Goal: Task Accomplishment & Management: Use online tool/utility

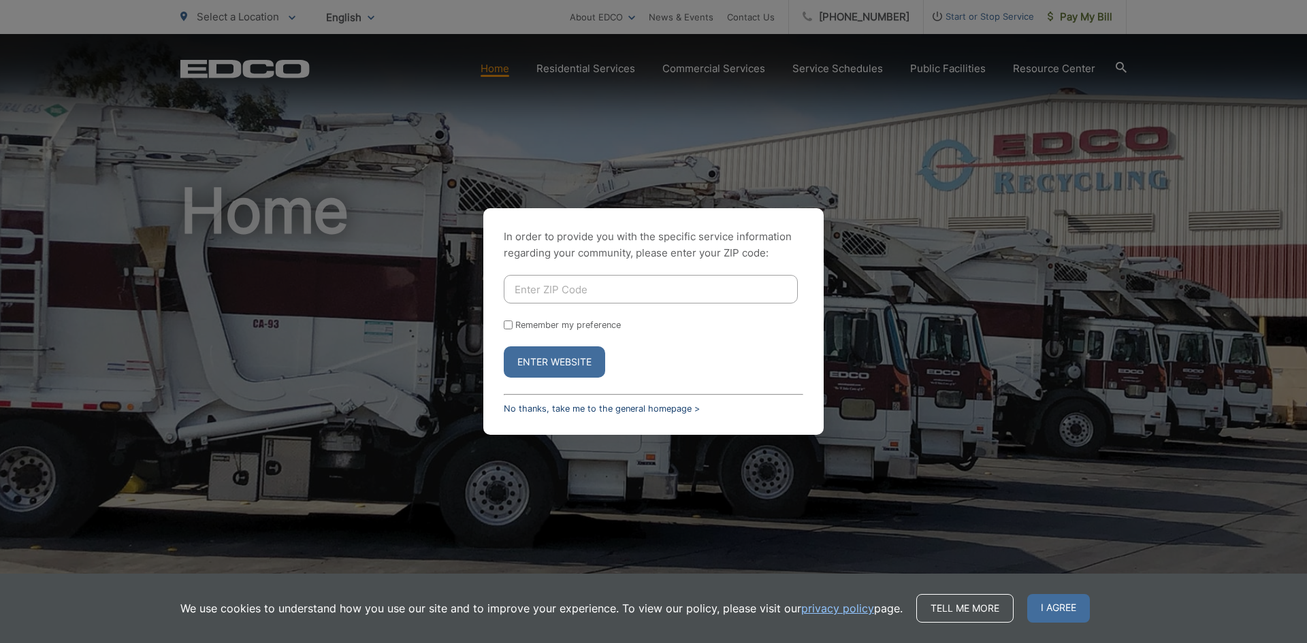
click at [601, 409] on link "No thanks, take me to the general homepage >" at bounding box center [602, 409] width 196 height 10
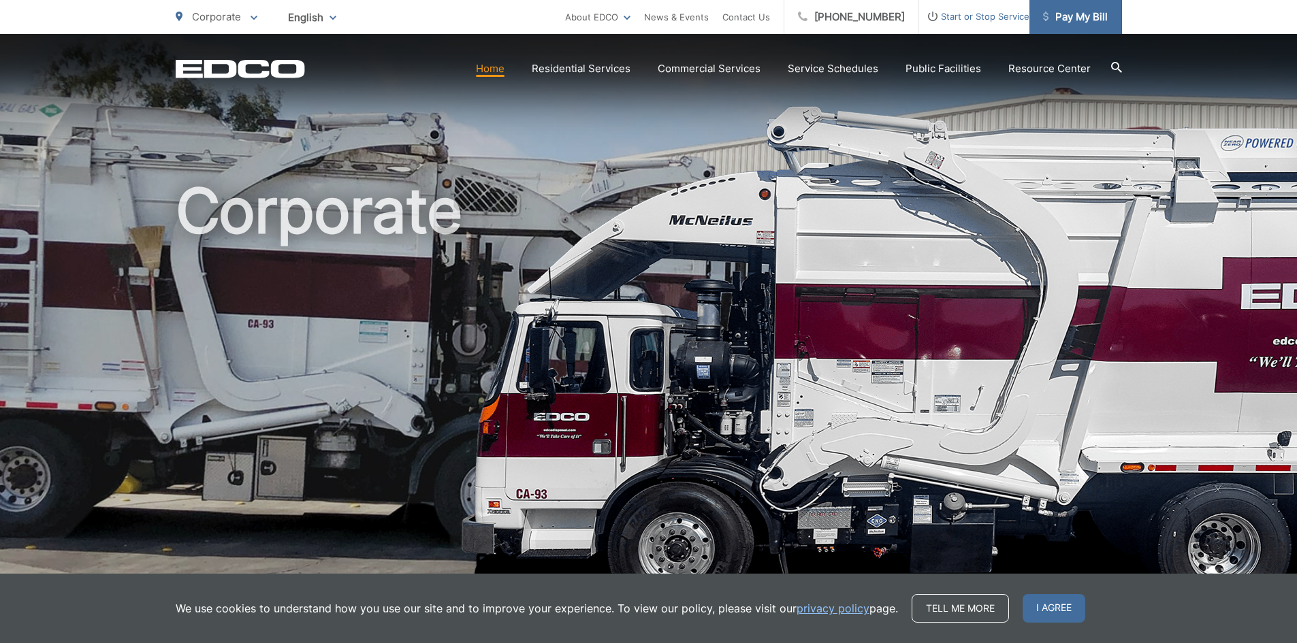
click at [1092, 23] on span "Pay My Bill" at bounding box center [1075, 17] width 65 height 16
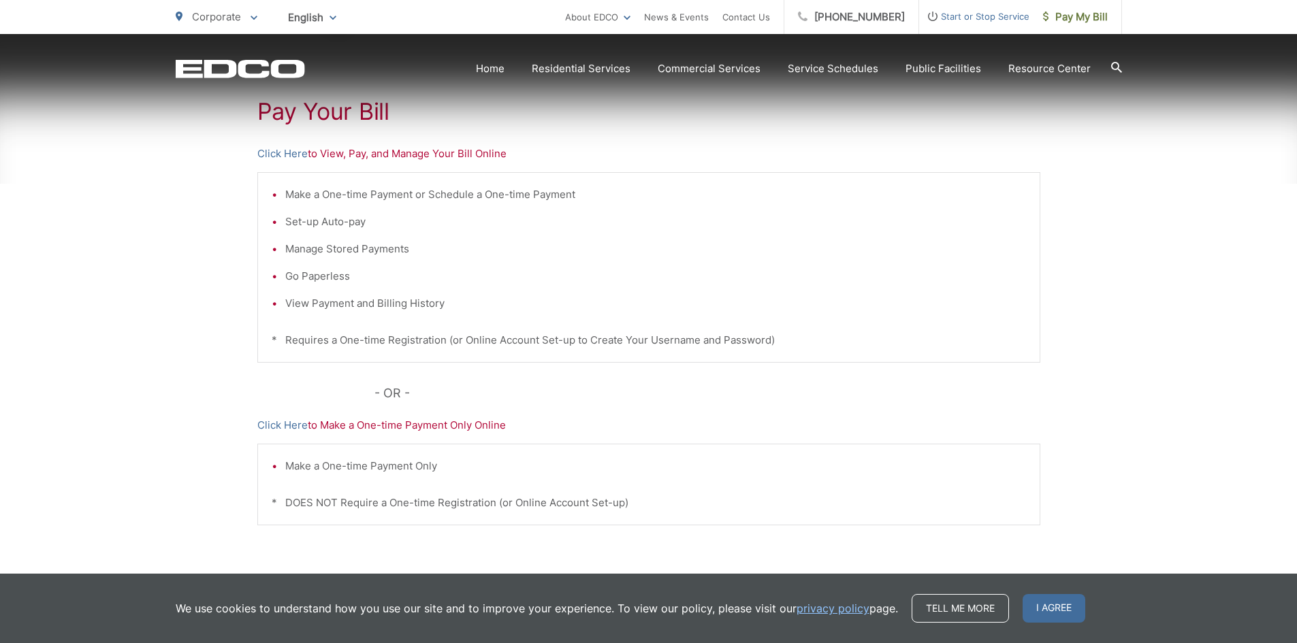
scroll to position [272, 0]
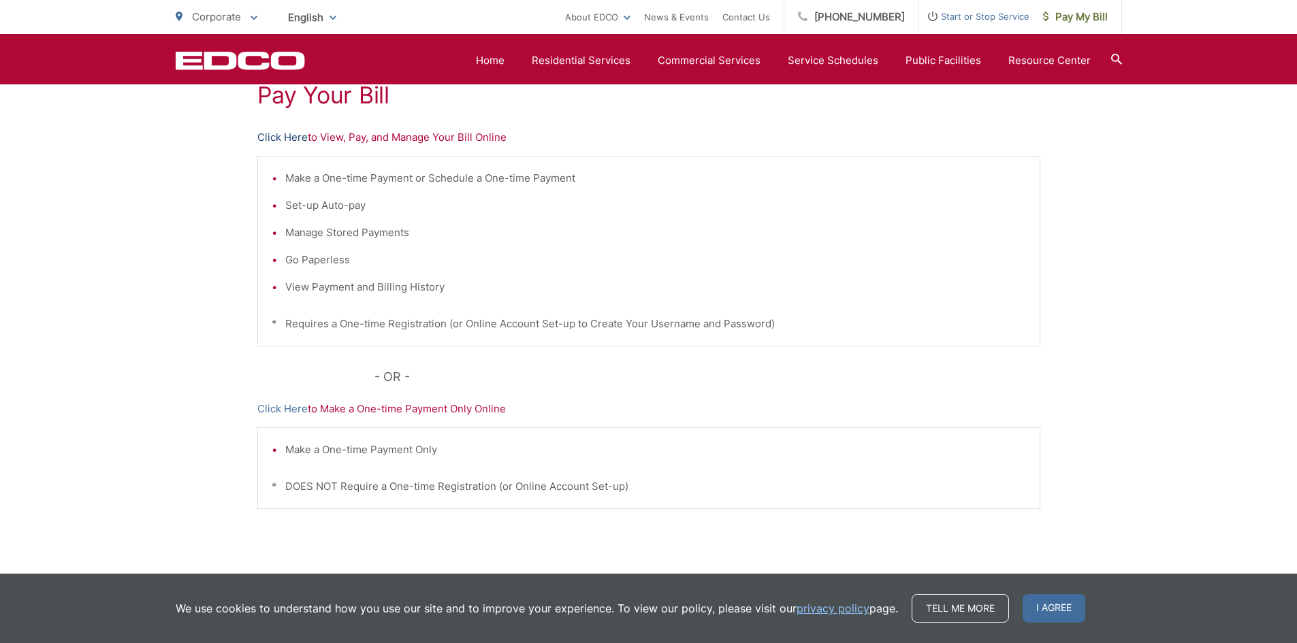
click at [289, 138] on link "Click Here" at bounding box center [282, 137] width 50 height 16
